Goal: Task Accomplishment & Management: Use online tool/utility

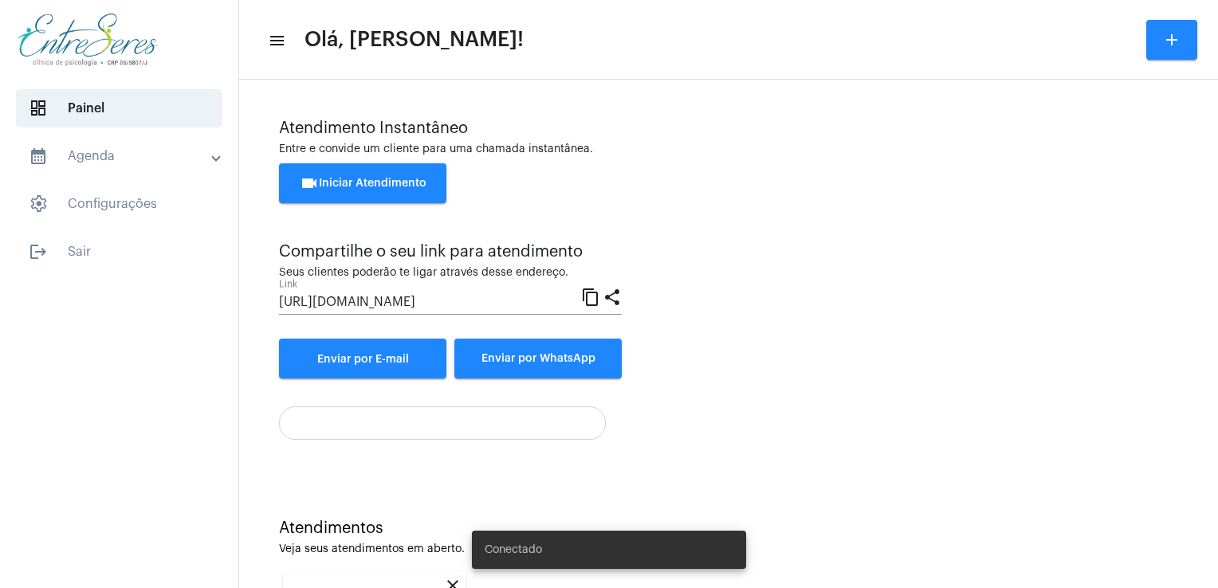
scroll to position [212, 0]
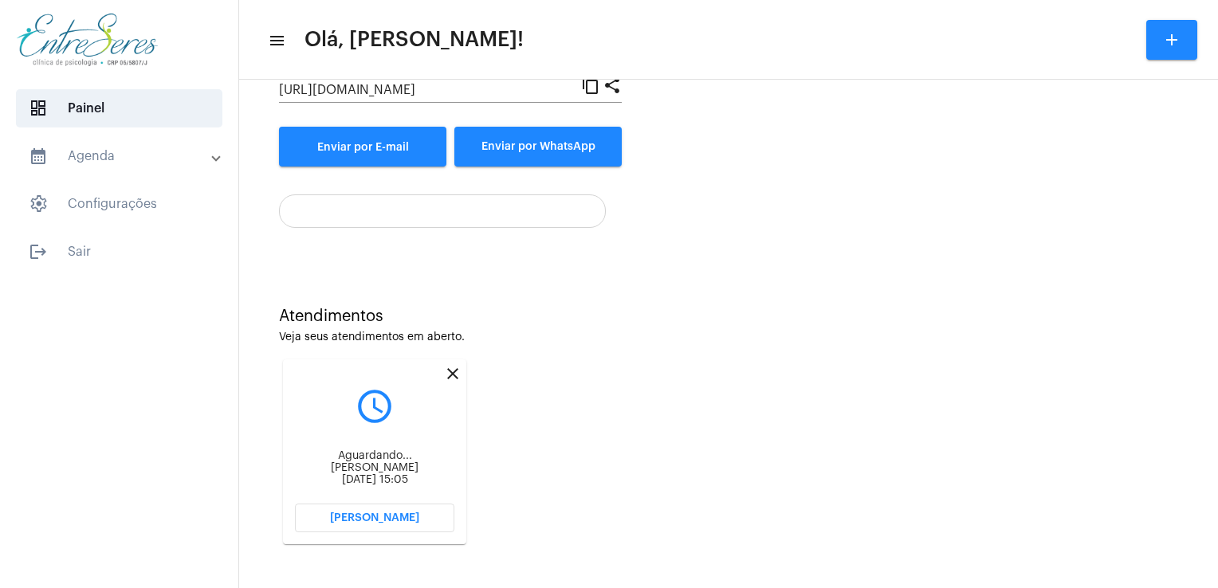
click at [399, 521] on span "[PERSON_NAME]" at bounding box center [374, 518] width 89 height 11
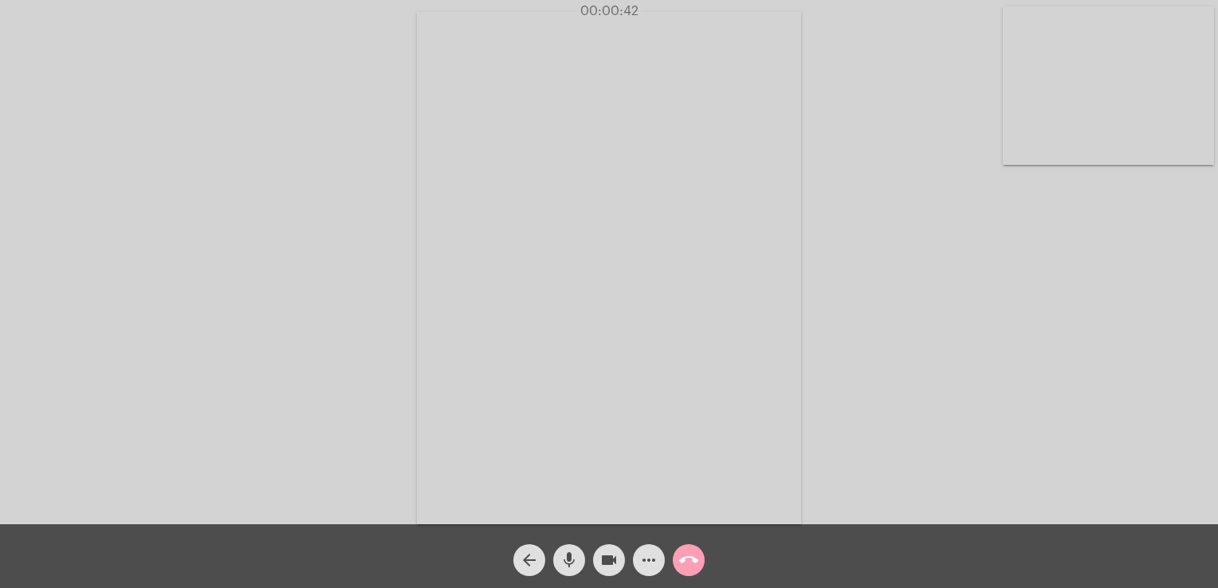
click at [695, 557] on mat-icon "call_end" at bounding box center [688, 560] width 19 height 19
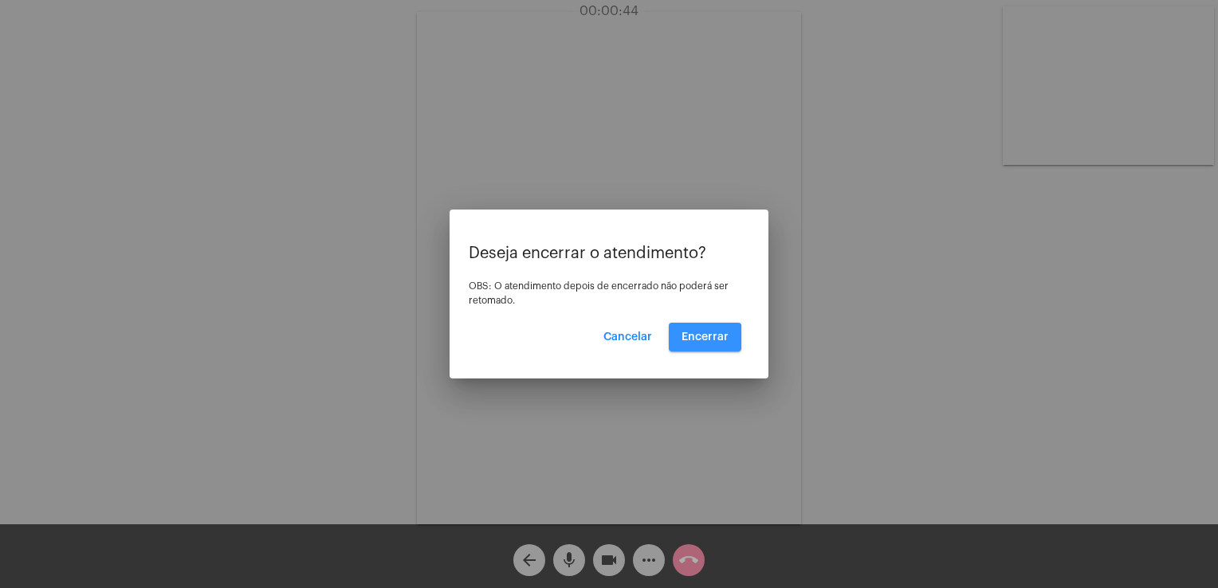
click at [705, 340] on span "Encerrar" at bounding box center [705, 337] width 47 height 11
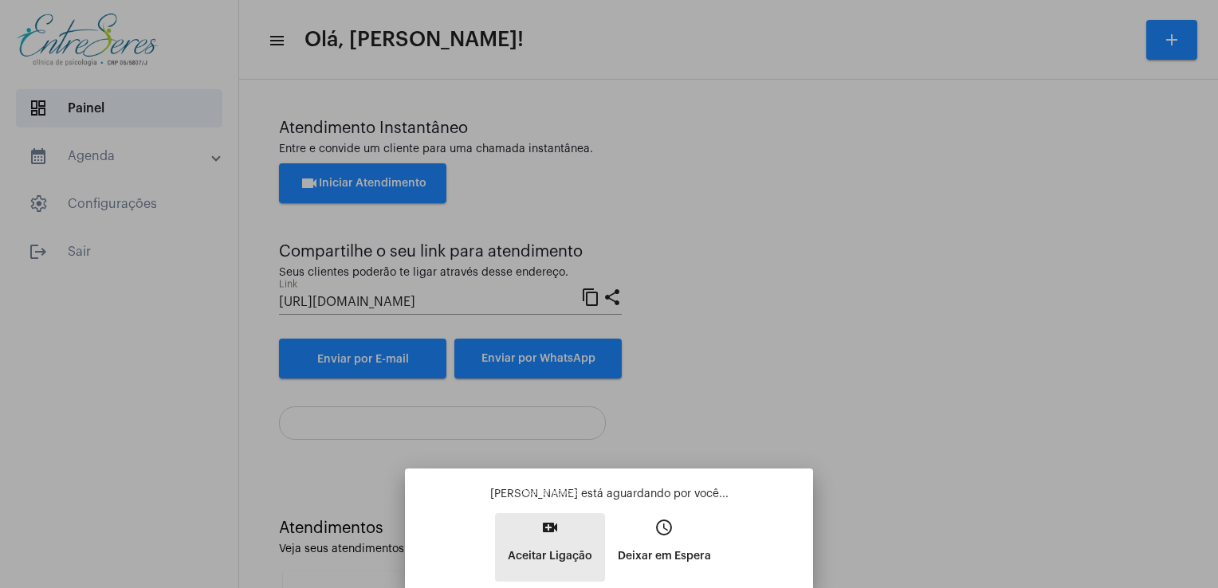
click at [539, 558] on p "Aceitar Ligação" at bounding box center [550, 556] width 85 height 29
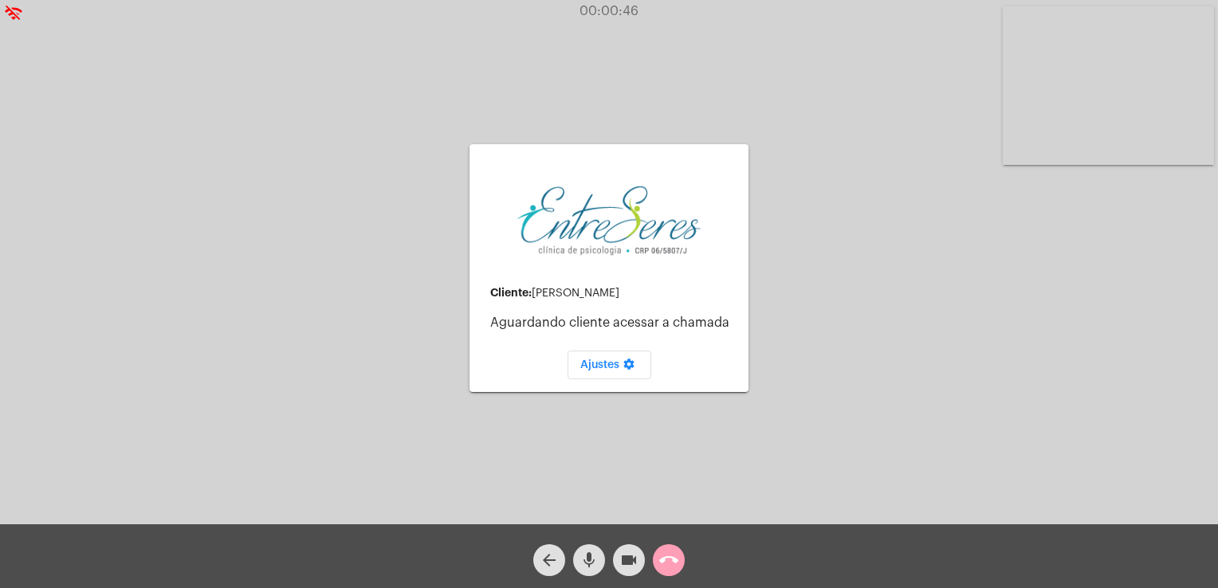
click at [670, 576] on span "call_end" at bounding box center [668, 560] width 19 height 32
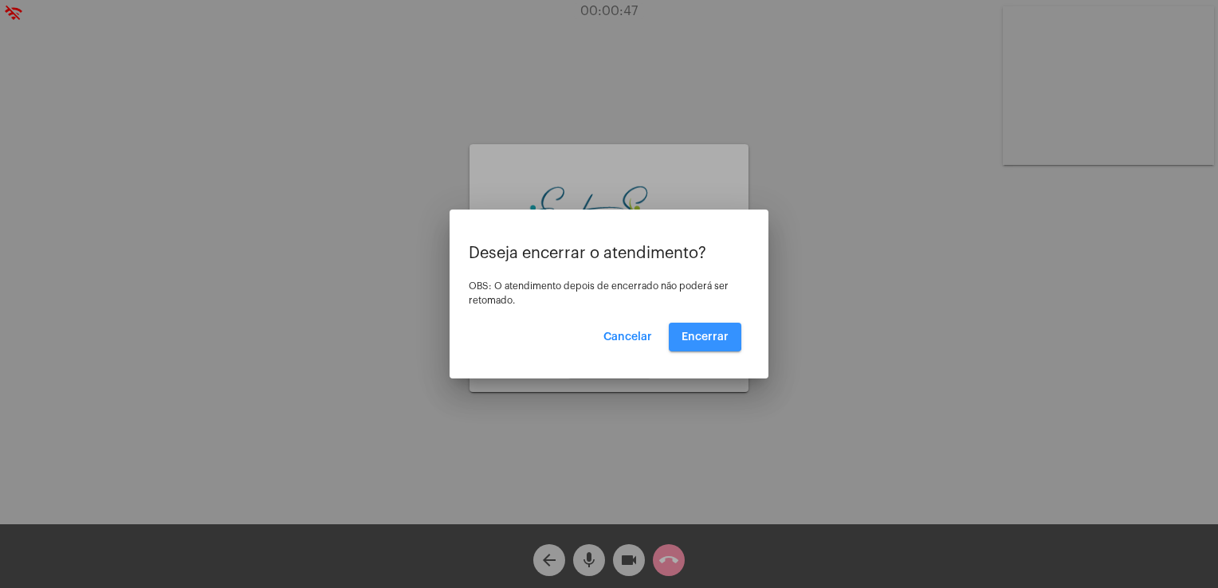
click at [704, 336] on span "Encerrar" at bounding box center [705, 337] width 47 height 11
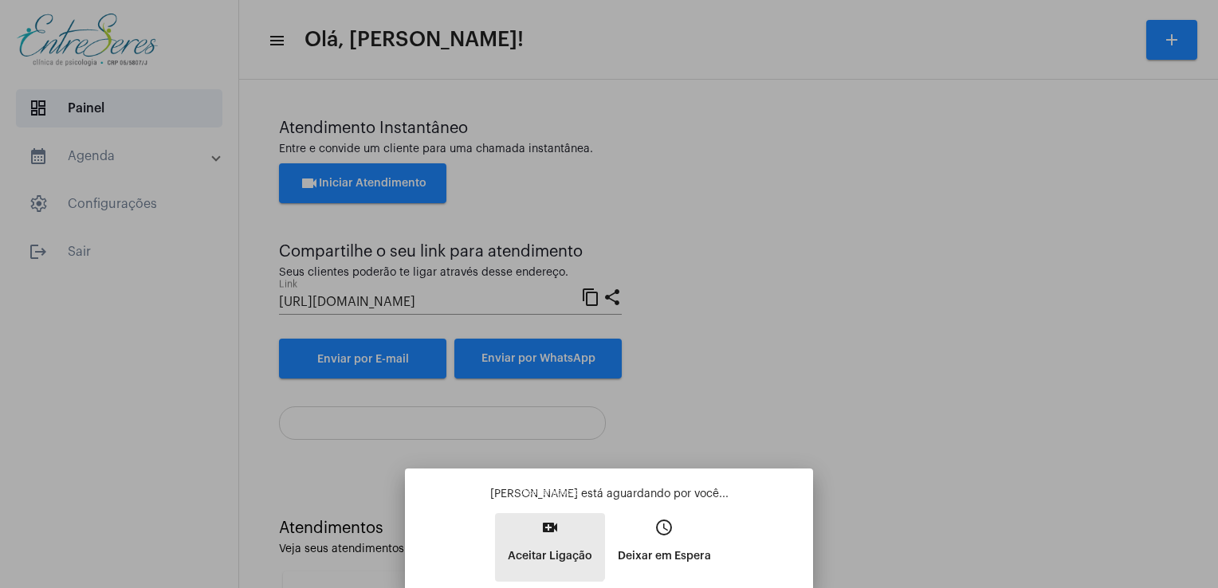
click at [542, 534] on mat-icon "video_call" at bounding box center [550, 527] width 19 height 19
